Goal: Navigation & Orientation: Find specific page/section

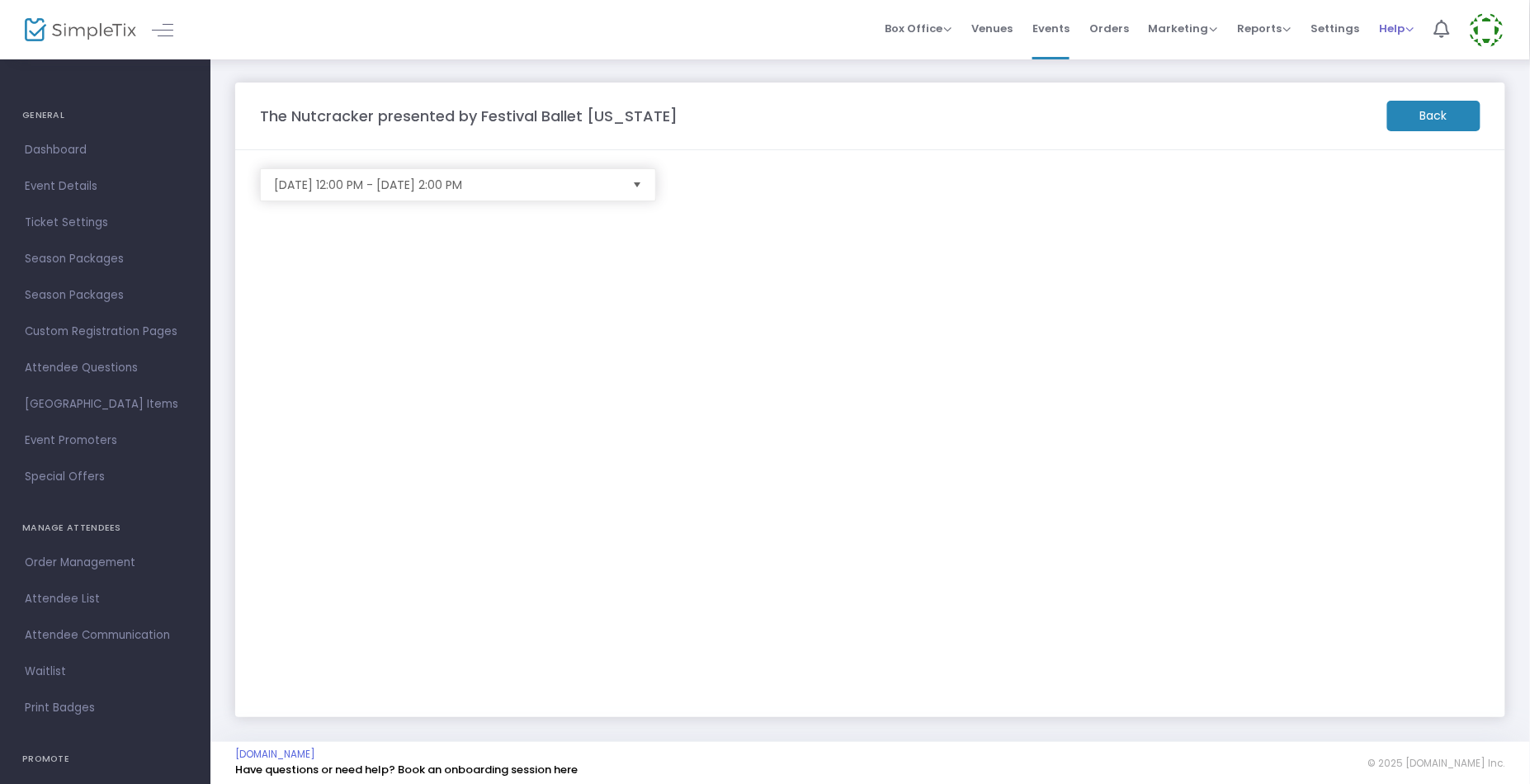
click at [1395, 30] on span "Help" at bounding box center [1398, 28] width 35 height 16
click at [1434, 26] on icon at bounding box center [1442, 28] width 16 height 19
